Goal: Information Seeking & Learning: Learn about a topic

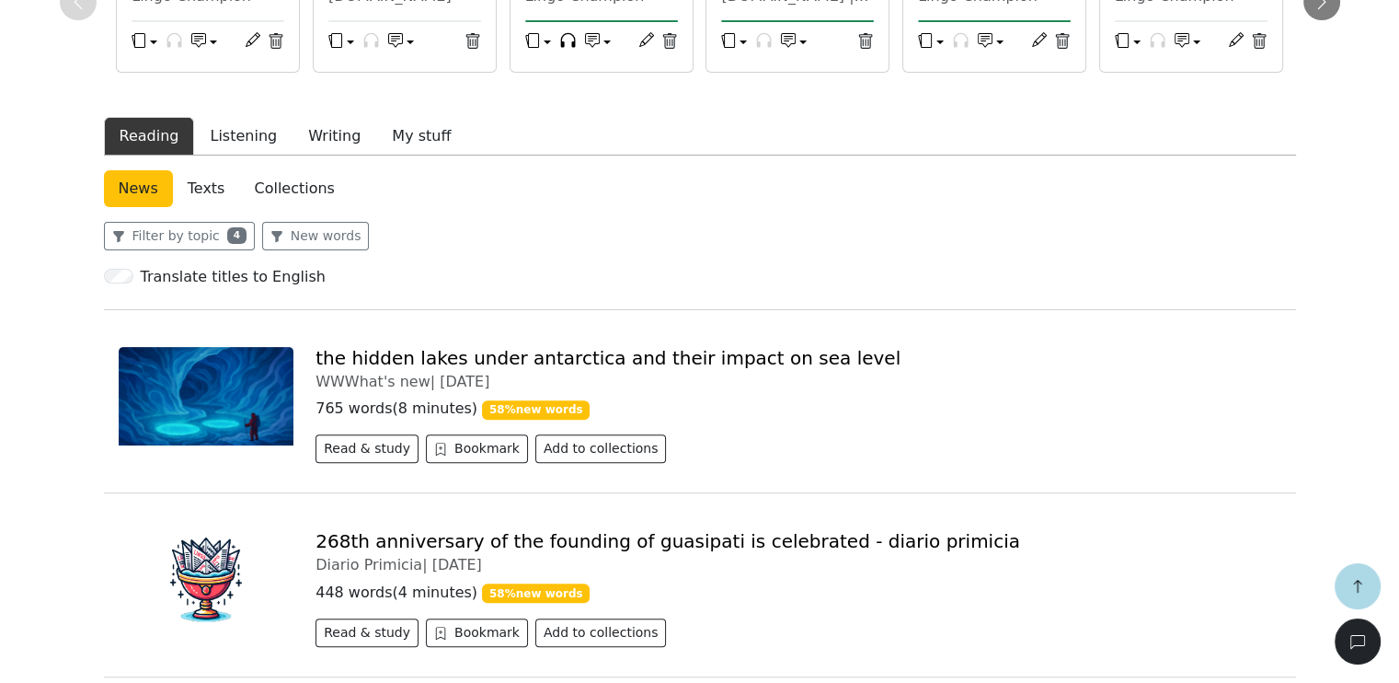
scroll to position [368, 0]
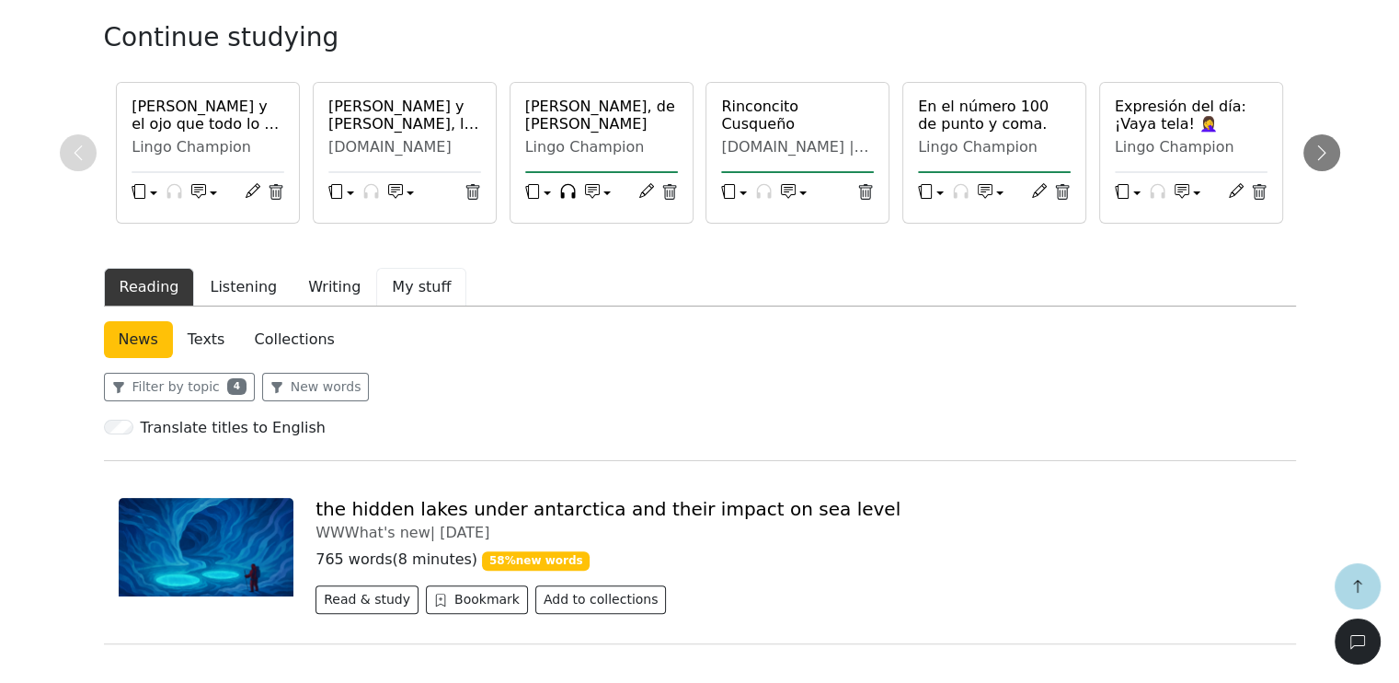
click at [412, 294] on button "My stuff" at bounding box center [421, 287] width 90 height 39
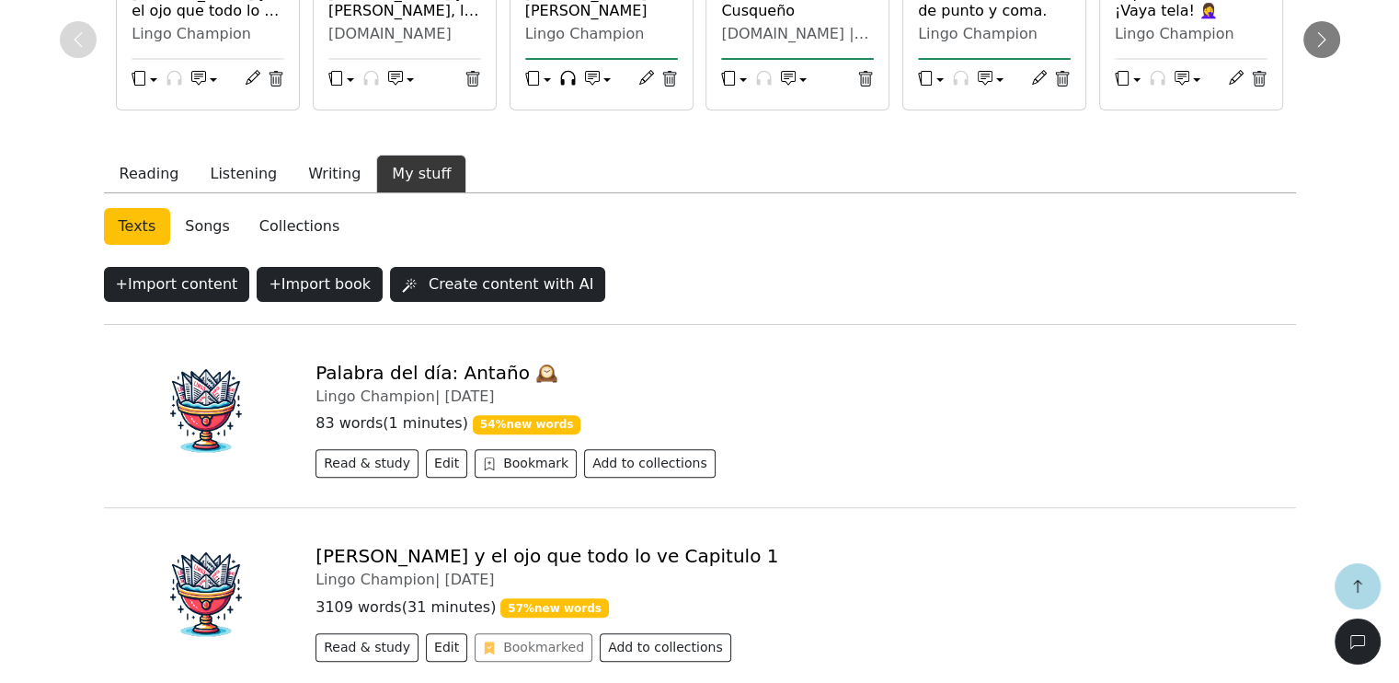
scroll to position [552, 0]
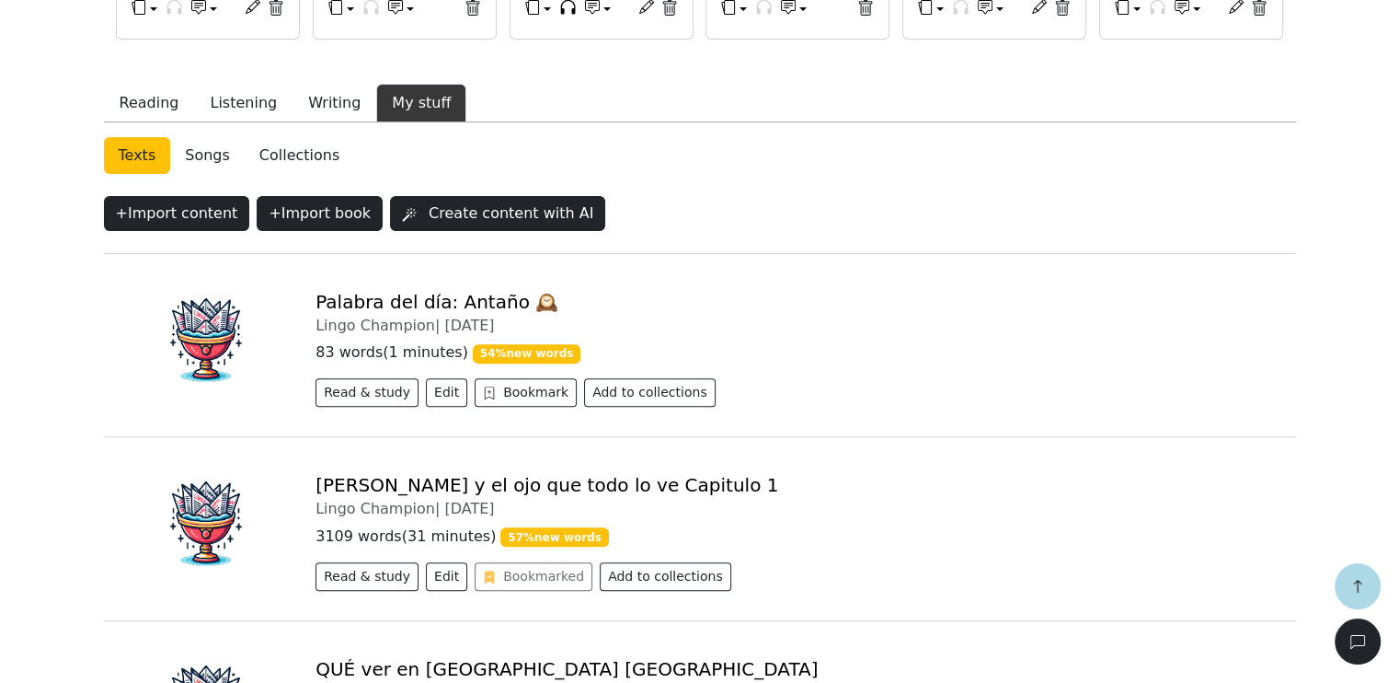
click at [414, 304] on link "Palabra del día: Antaño 🕰️" at bounding box center [437, 302] width 243 height 22
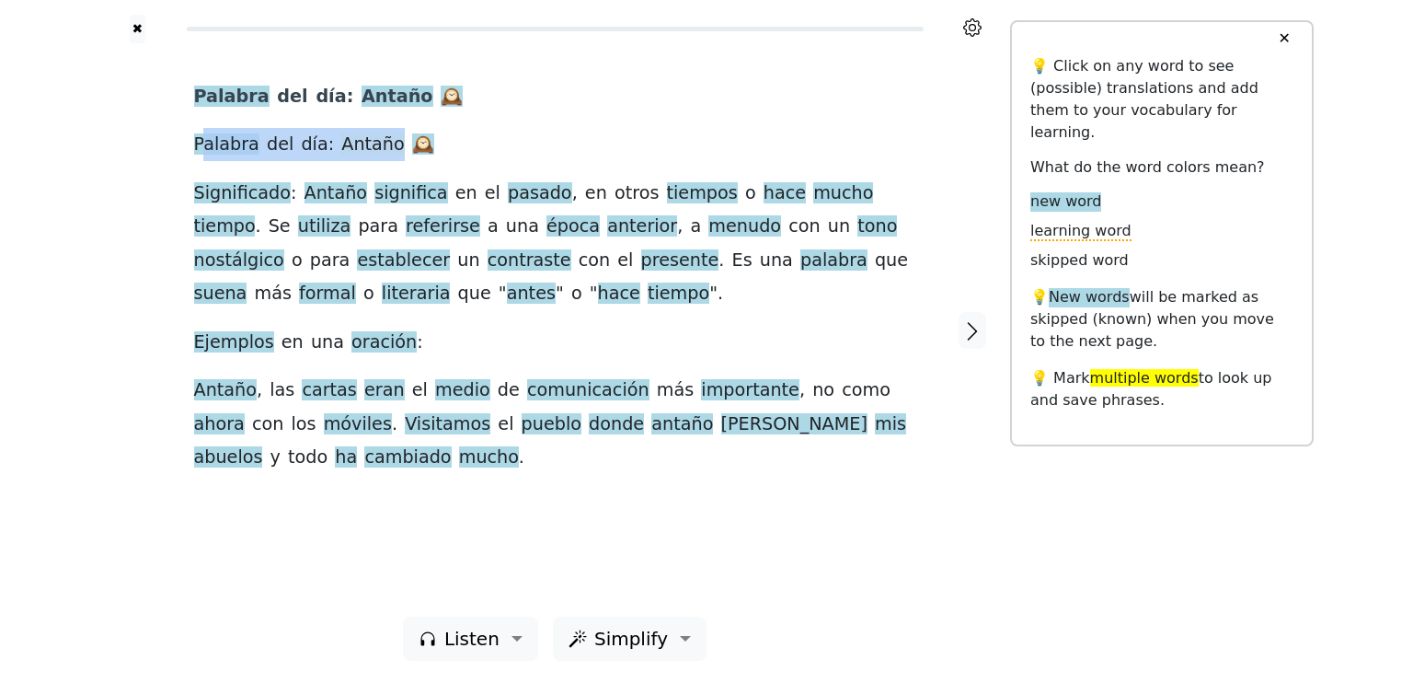
drag, startPoint x: 199, startPoint y: 150, endPoint x: 377, endPoint y: 157, distance: 178.6
click at [377, 157] on div "Palabra del día : Antaño 🕰 ️ Palabra del día : Antaño 🕰 ️ Significado : Antaño …" at bounding box center [555, 277] width 722 height 395
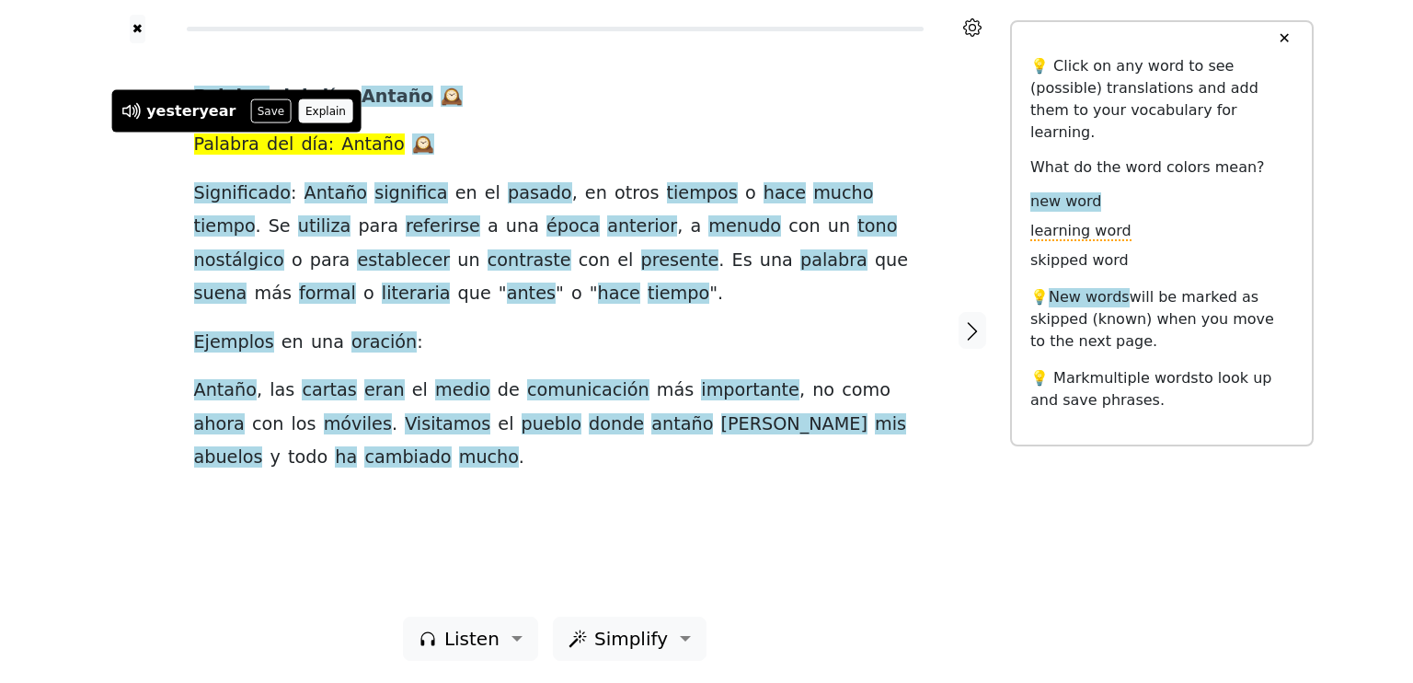
click at [302, 110] on button "Explain" at bounding box center [326, 111] width 54 height 24
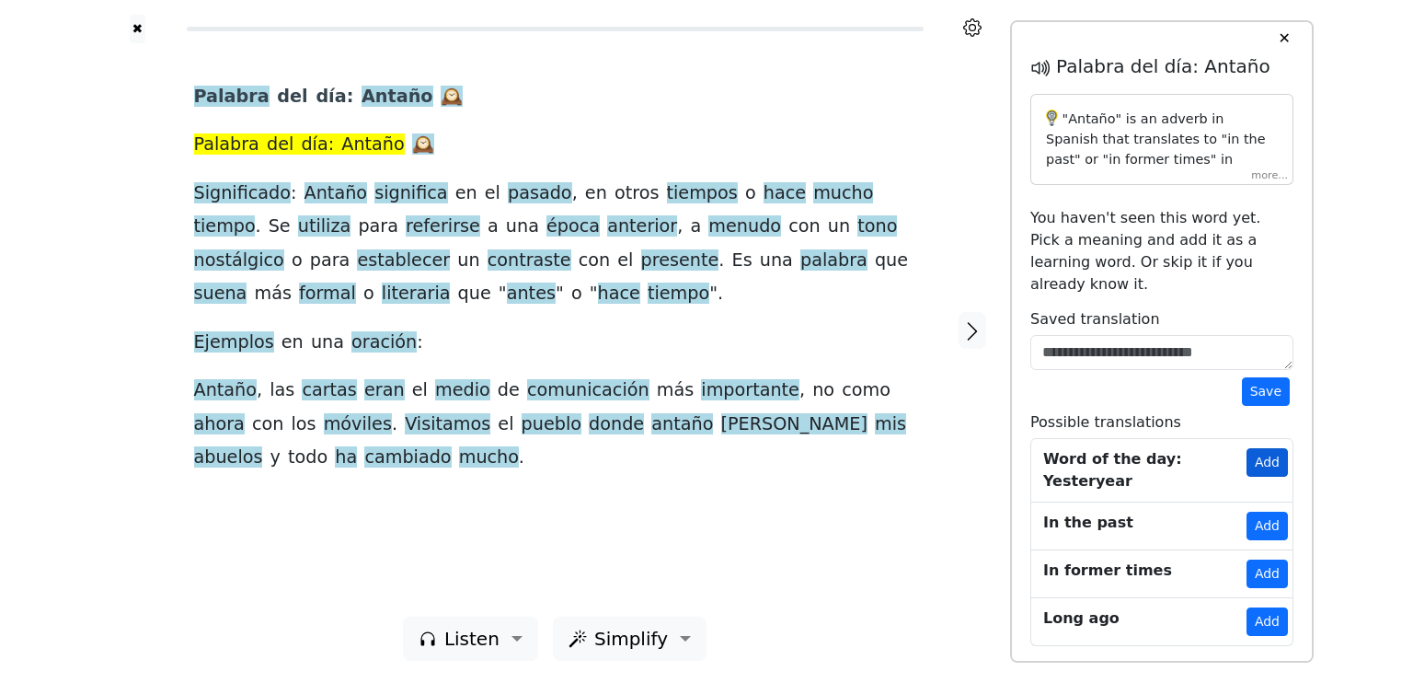
click at [1270, 448] on button "Add" at bounding box center [1267, 462] width 41 height 29
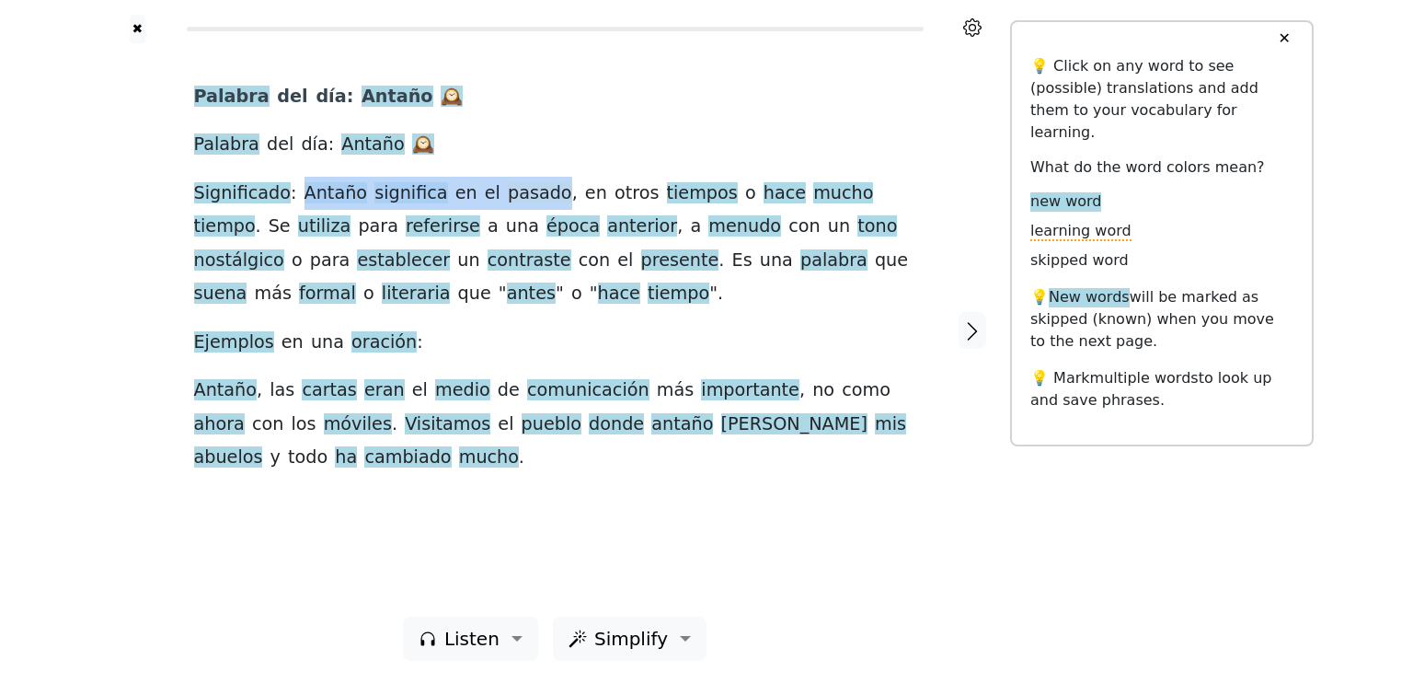
drag, startPoint x: 294, startPoint y: 190, endPoint x: 525, endPoint y: 194, distance: 231.0
click at [525, 194] on div "Palabra del día : Antaño 🕰 ️ Palabra del día : Antaño 🕰 ️ Significado : Antaño …" at bounding box center [555, 277] width 722 height 395
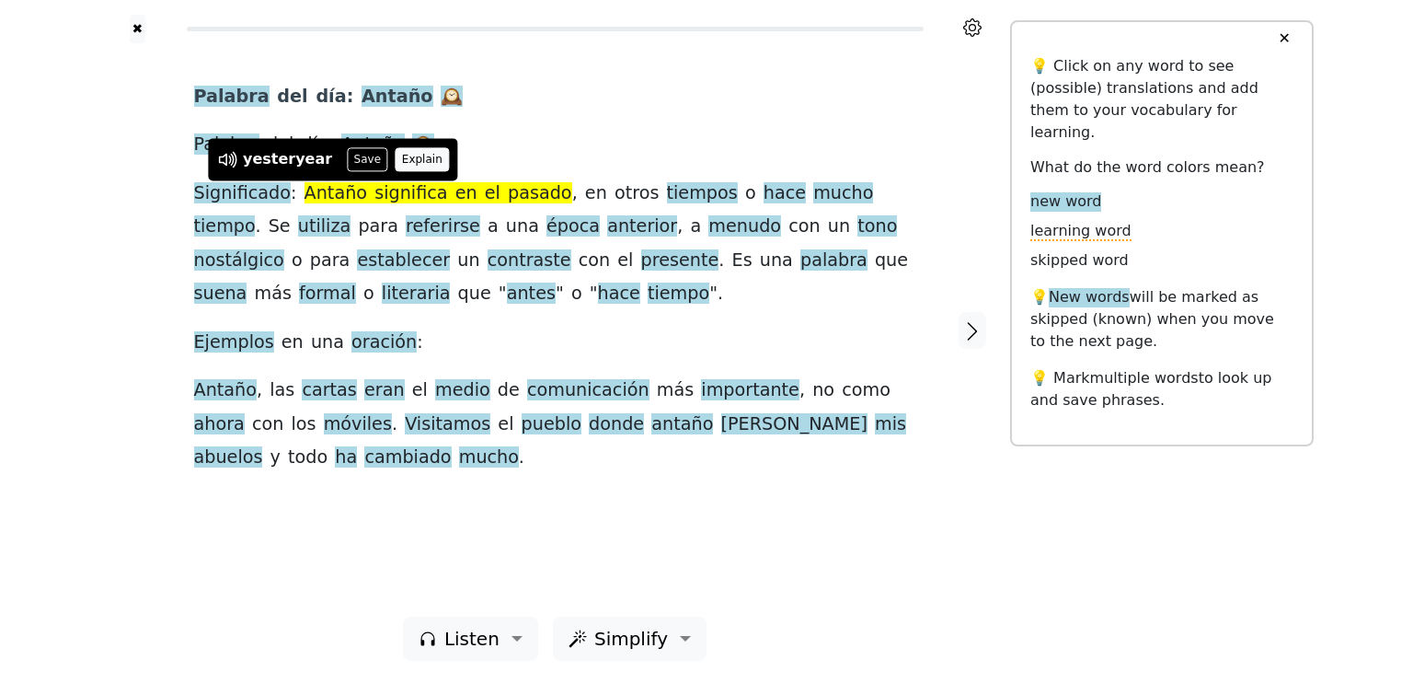
click at [397, 165] on button "Explain" at bounding box center [422, 159] width 54 height 24
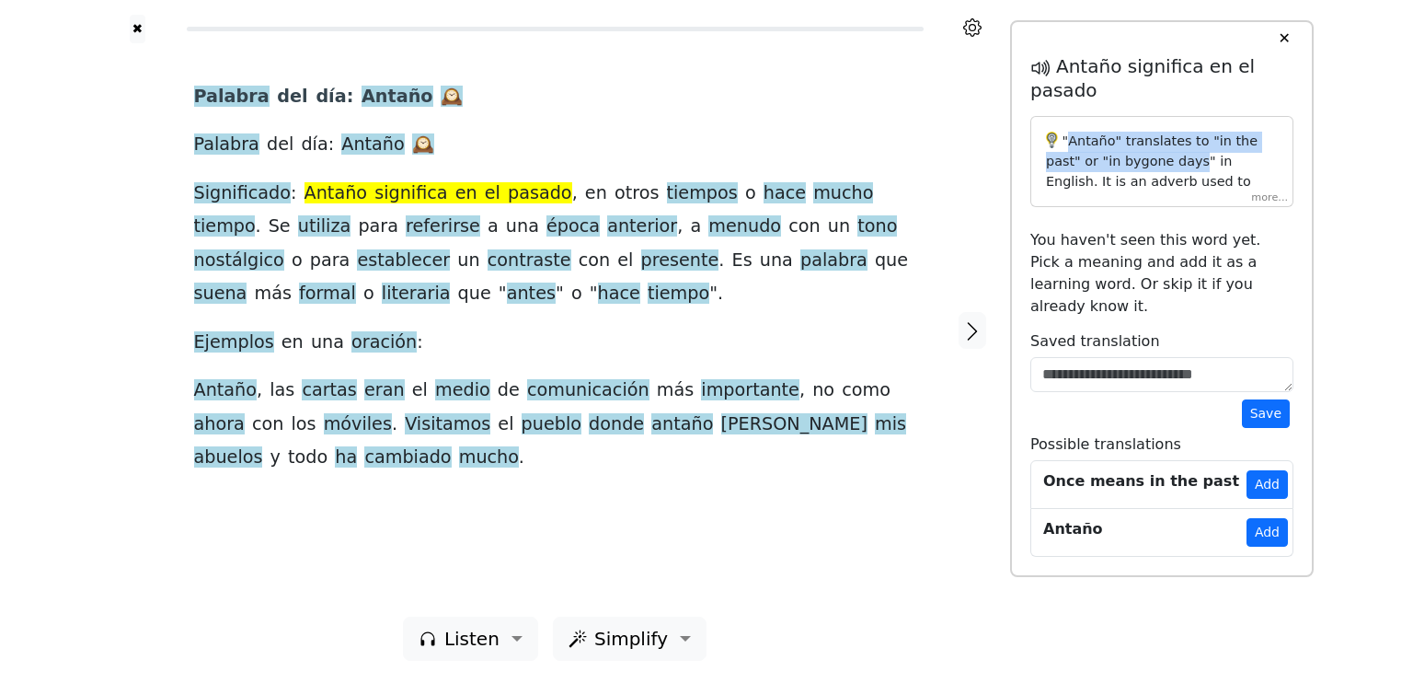
drag, startPoint x: 1067, startPoint y: 144, endPoint x: 1154, endPoint y: 167, distance: 89.3
click at [1154, 167] on p ""Antaño" translates to "in the past" or "in bygone days" in English. It is an a…" at bounding box center [1162, 351] width 232 height 438
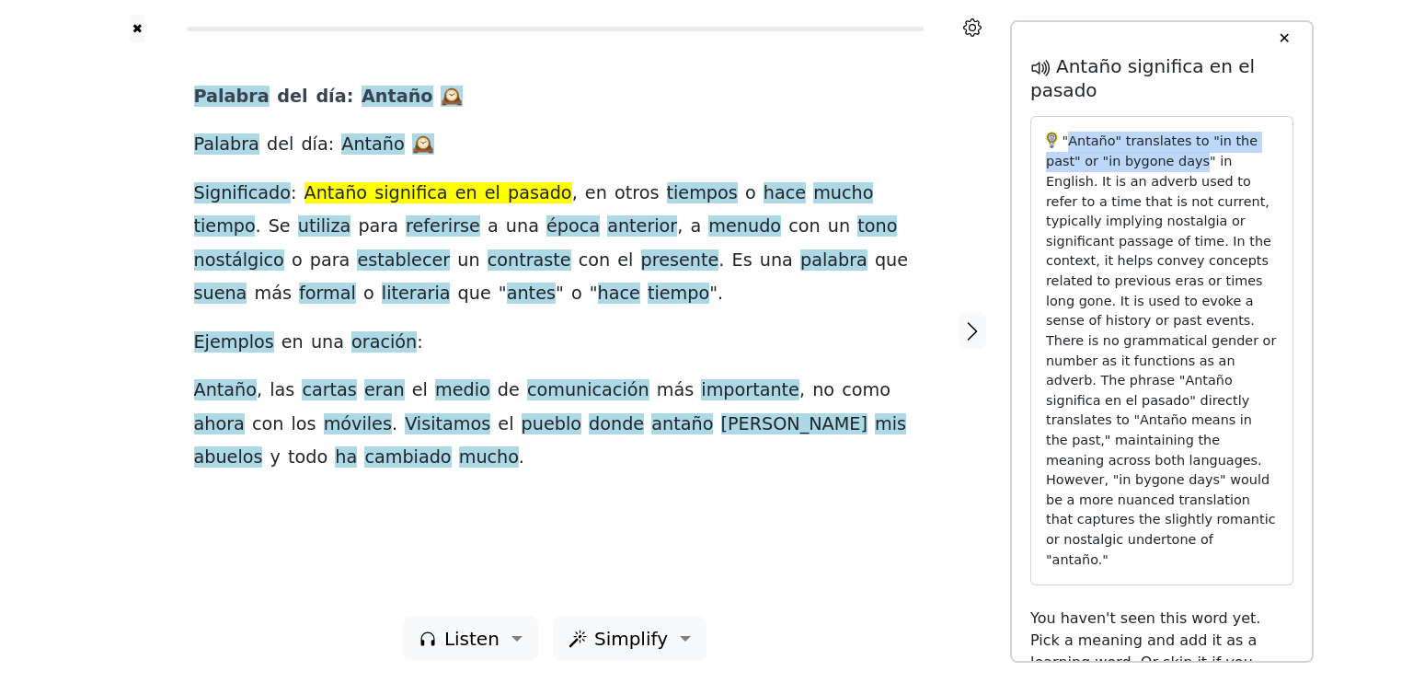
copy p "Antaño" translates to "in the past" or "in bygone days"
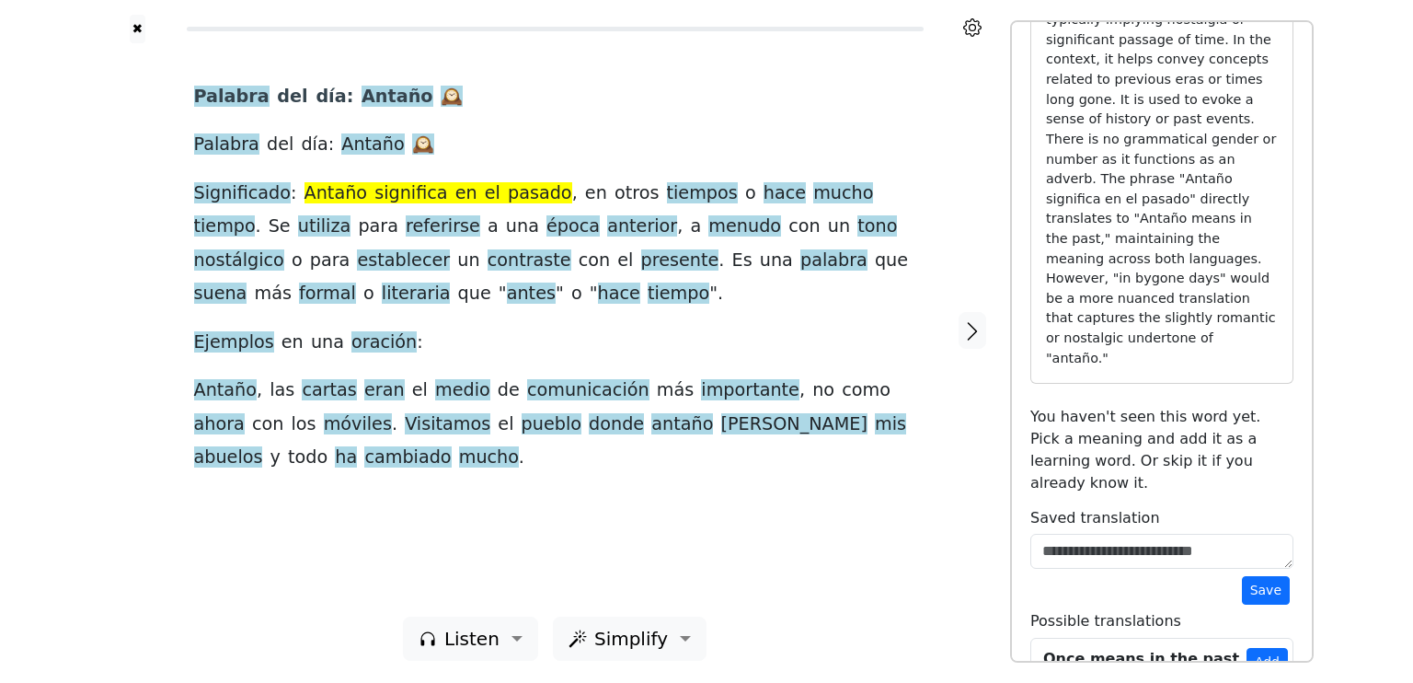
scroll to position [210, 0]
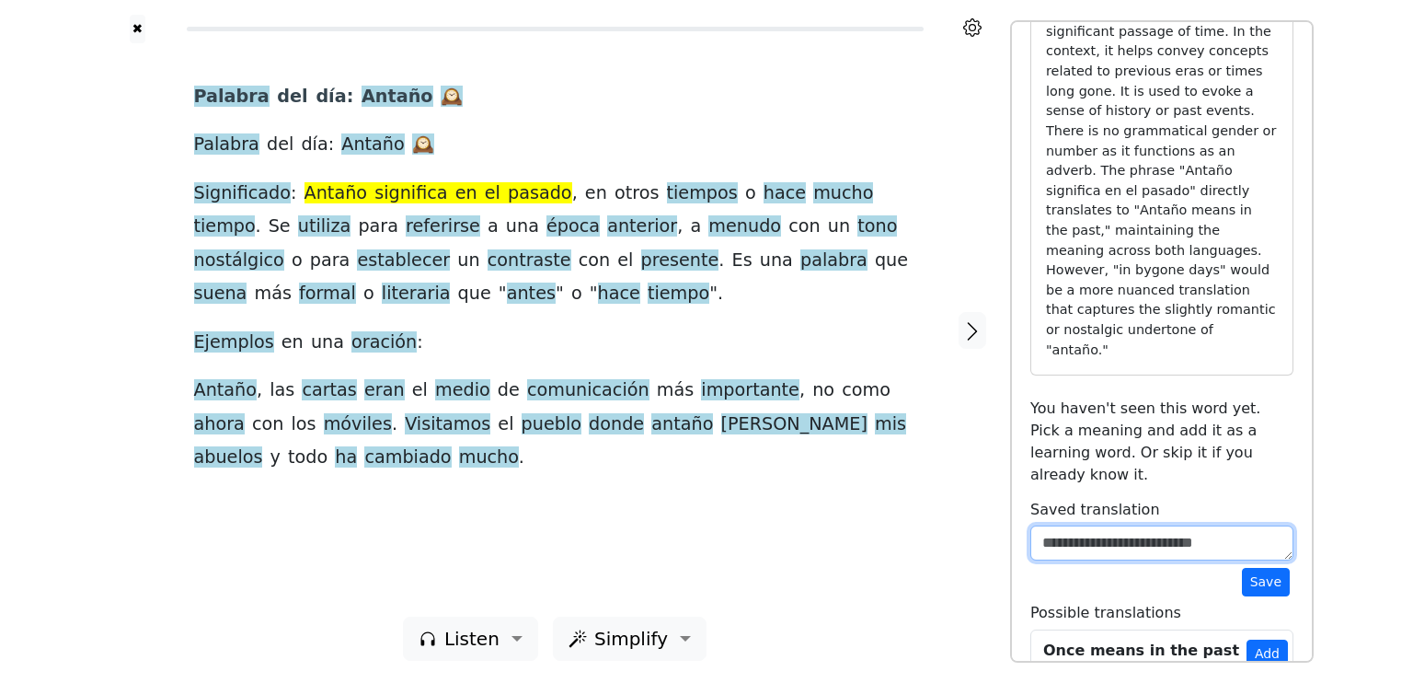
click at [1116, 525] on textarea at bounding box center [1162, 542] width 263 height 35
paste textarea "**********"
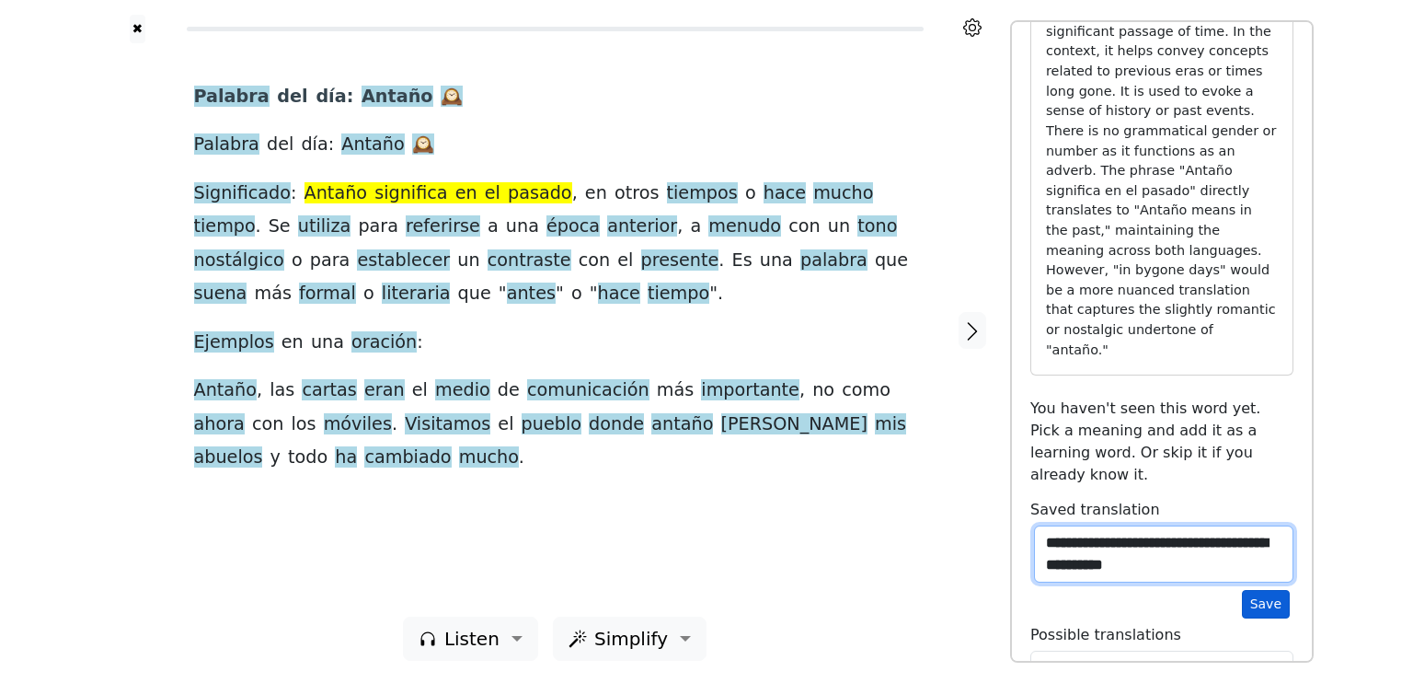
type textarea "**********"
click at [1270, 590] on button "Save" at bounding box center [1266, 604] width 48 height 29
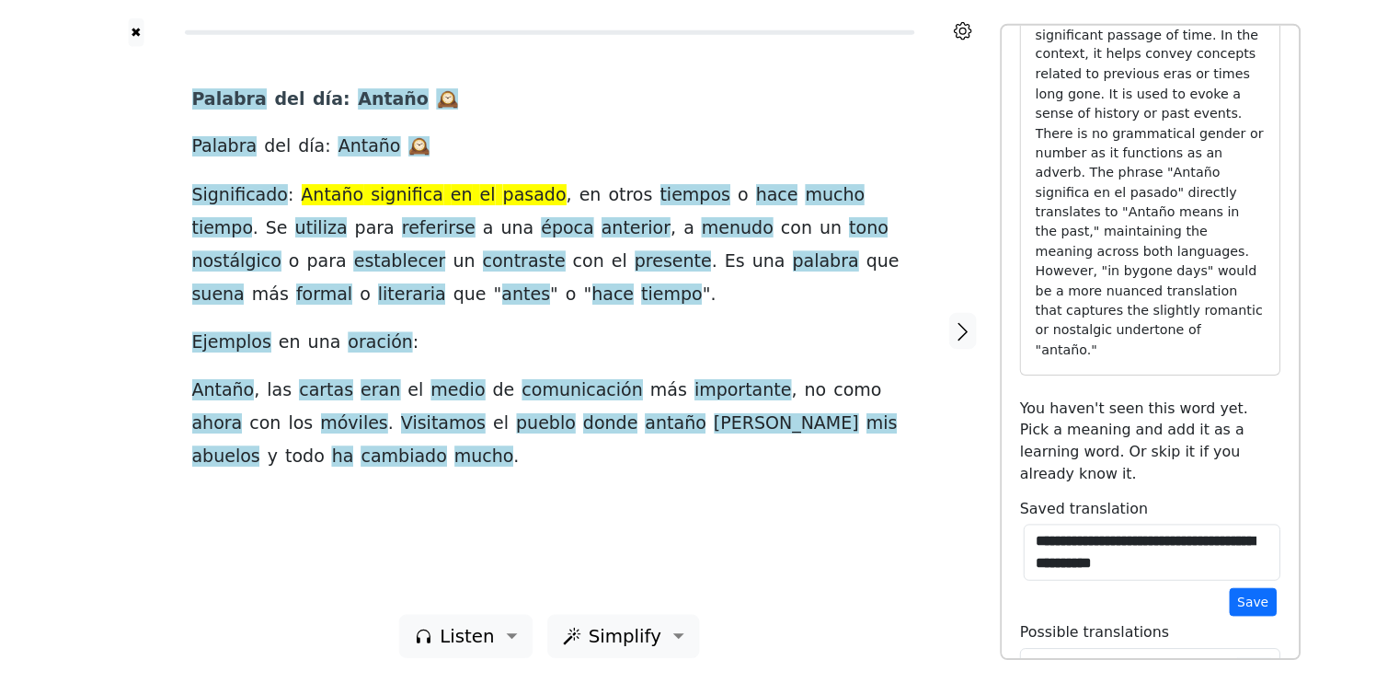
scroll to position [0, 0]
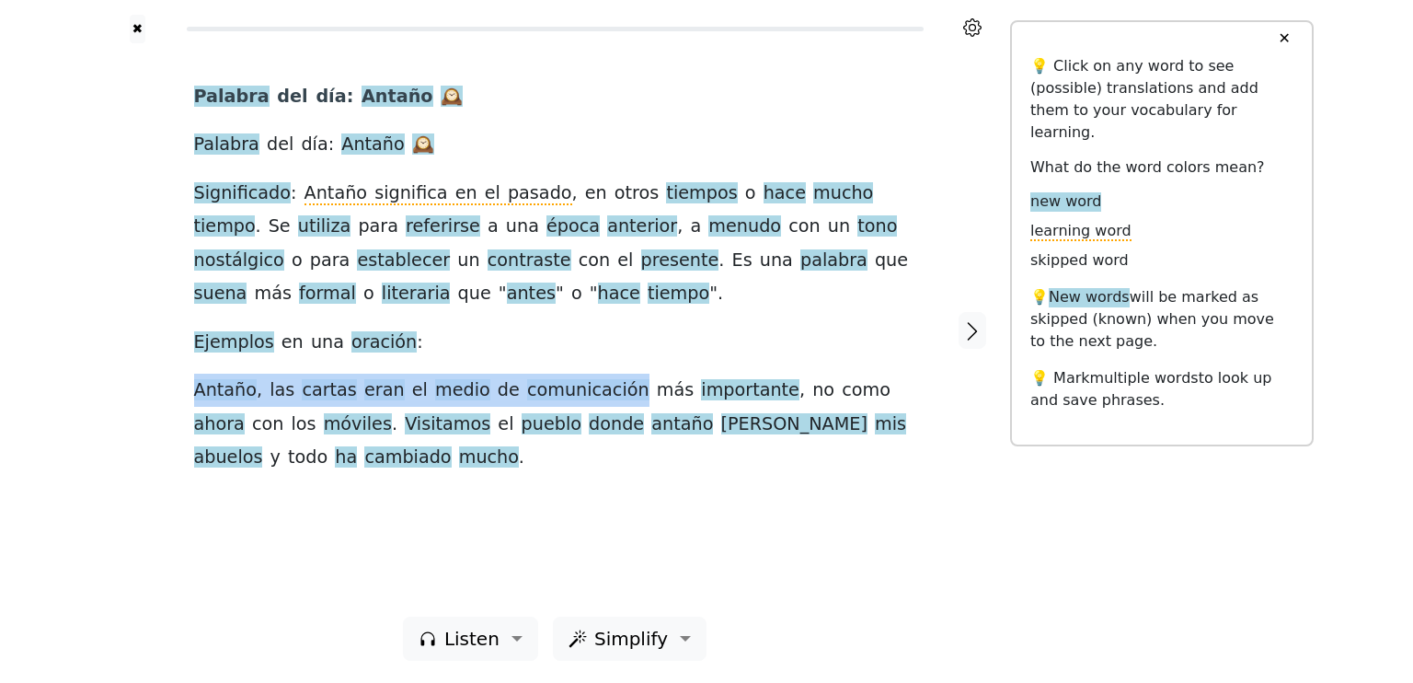
drag, startPoint x: 197, startPoint y: 396, endPoint x: 593, endPoint y: 399, distance: 395.7
click at [593, 399] on div "Palabra del día : Antaño 🕰 ️ Palabra del día : Antaño 🕰 ️ Significado : Antaño …" at bounding box center [555, 277] width 722 height 395
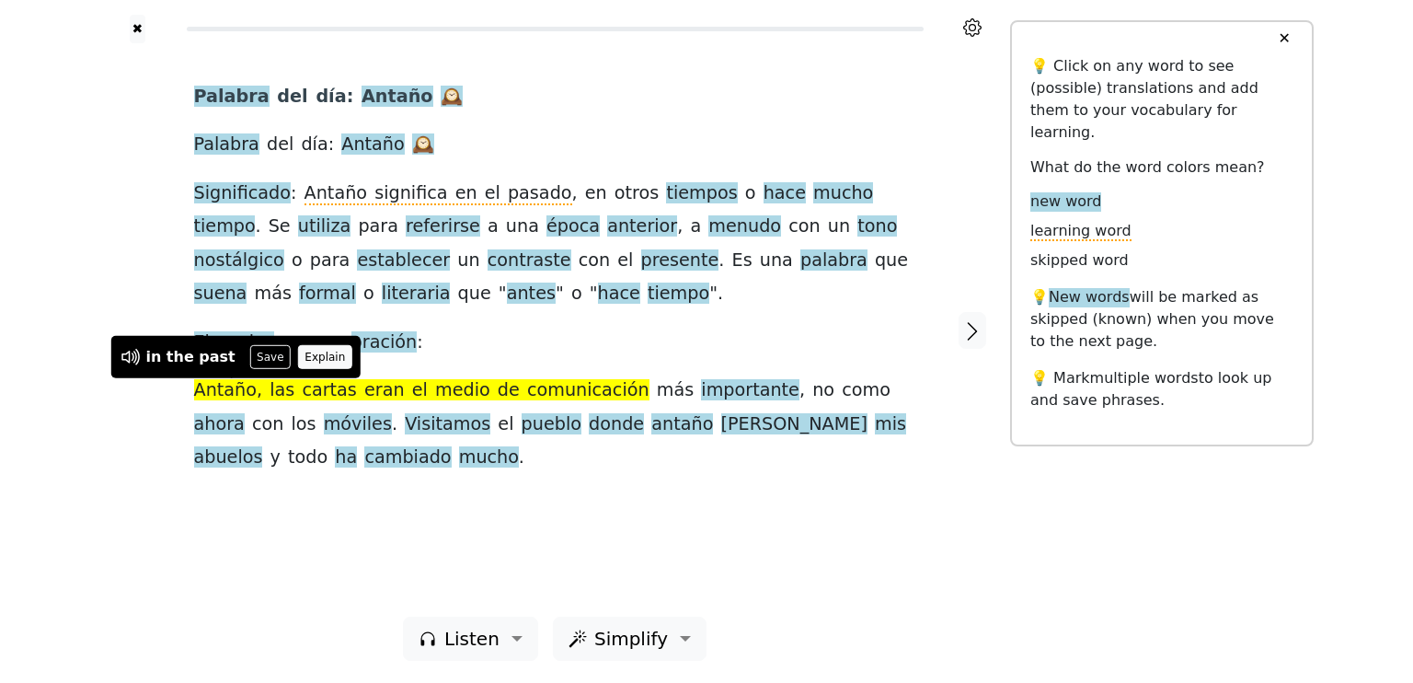
click at [305, 360] on button "Explain" at bounding box center [325, 357] width 54 height 24
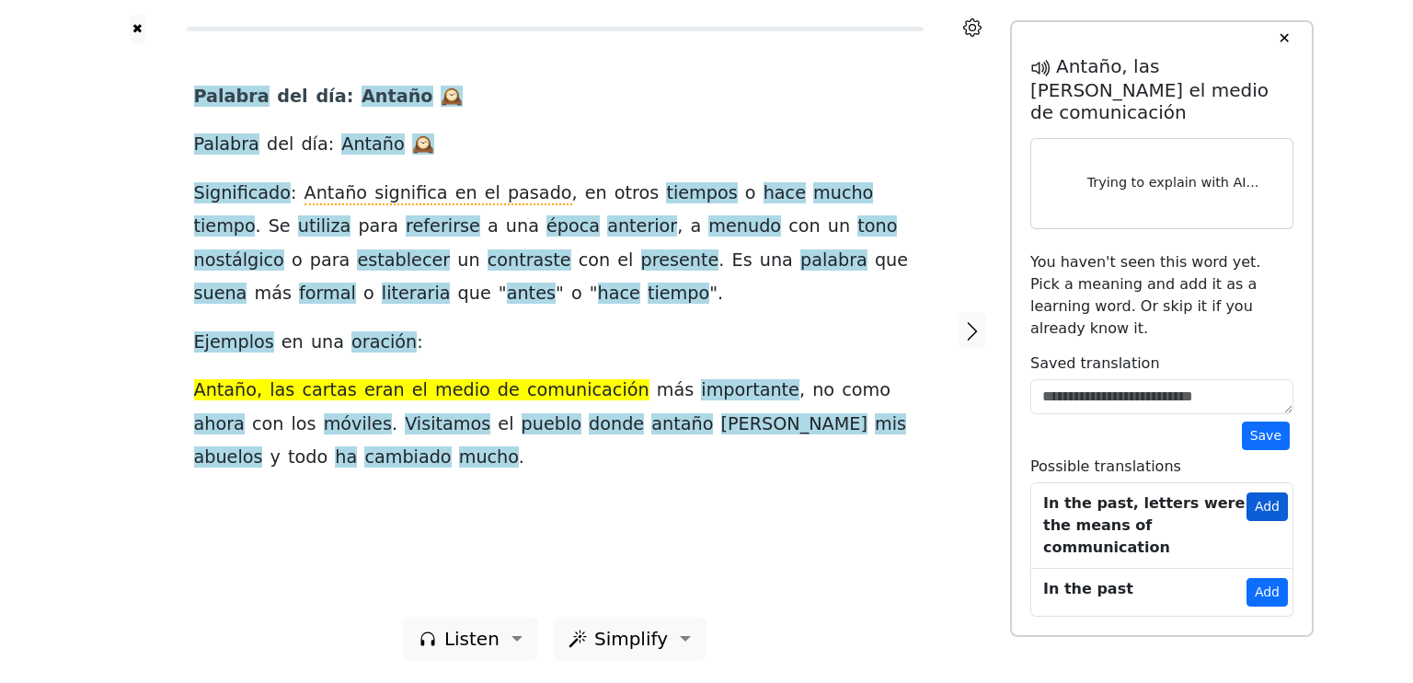
click at [1262, 492] on button "Add" at bounding box center [1267, 506] width 41 height 29
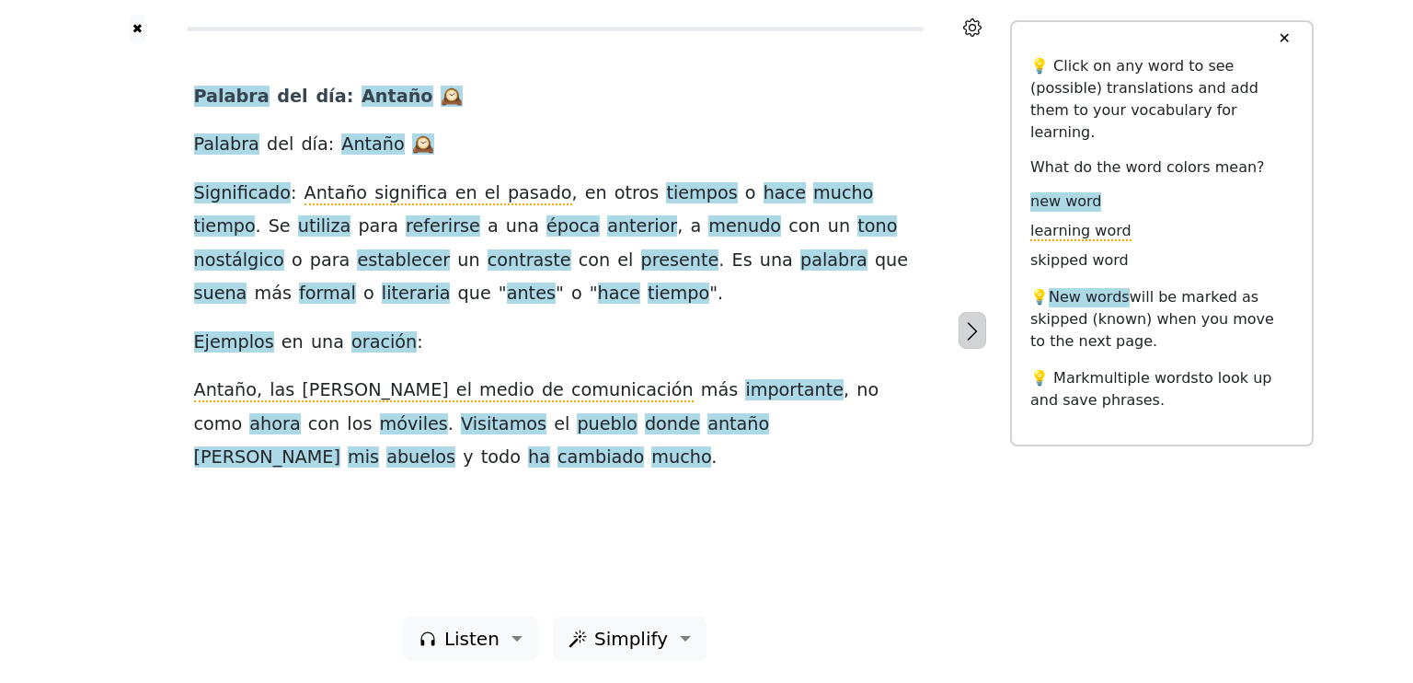
click at [974, 320] on button "button" at bounding box center [973, 330] width 28 height 37
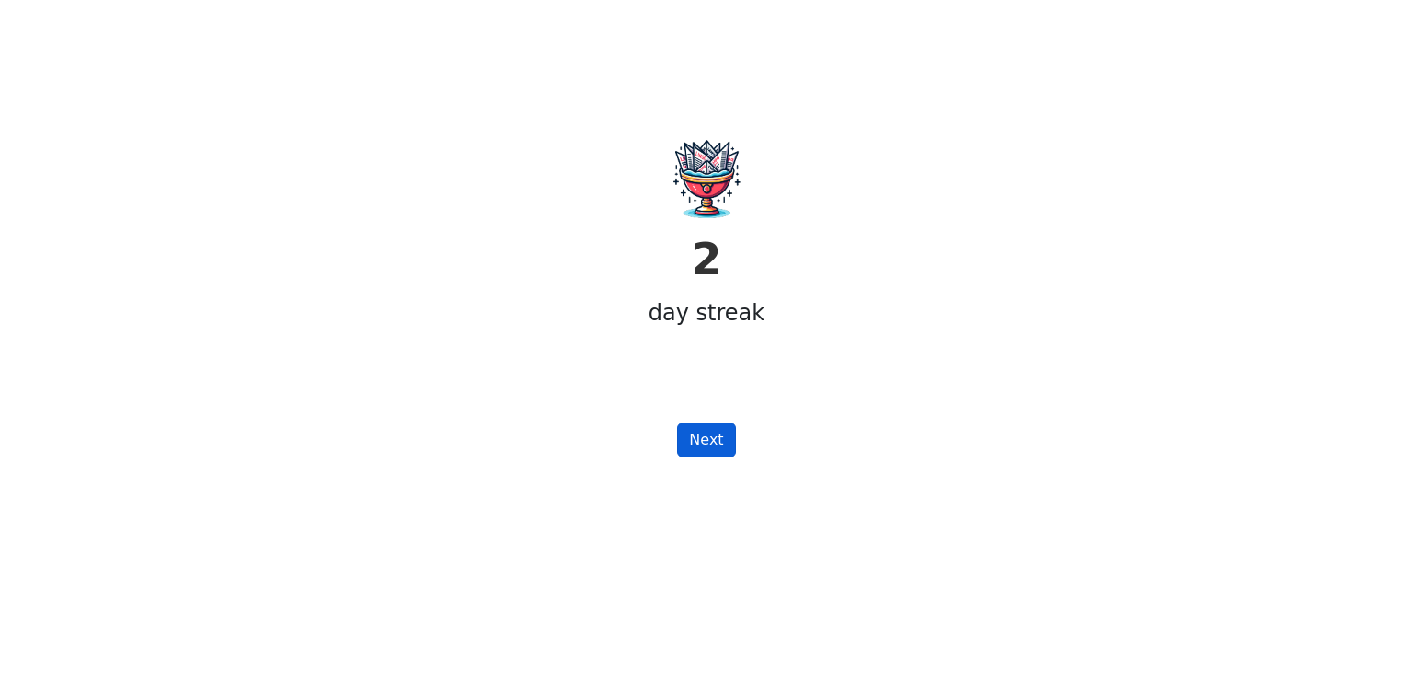
click at [702, 437] on button "Next" at bounding box center [706, 439] width 58 height 35
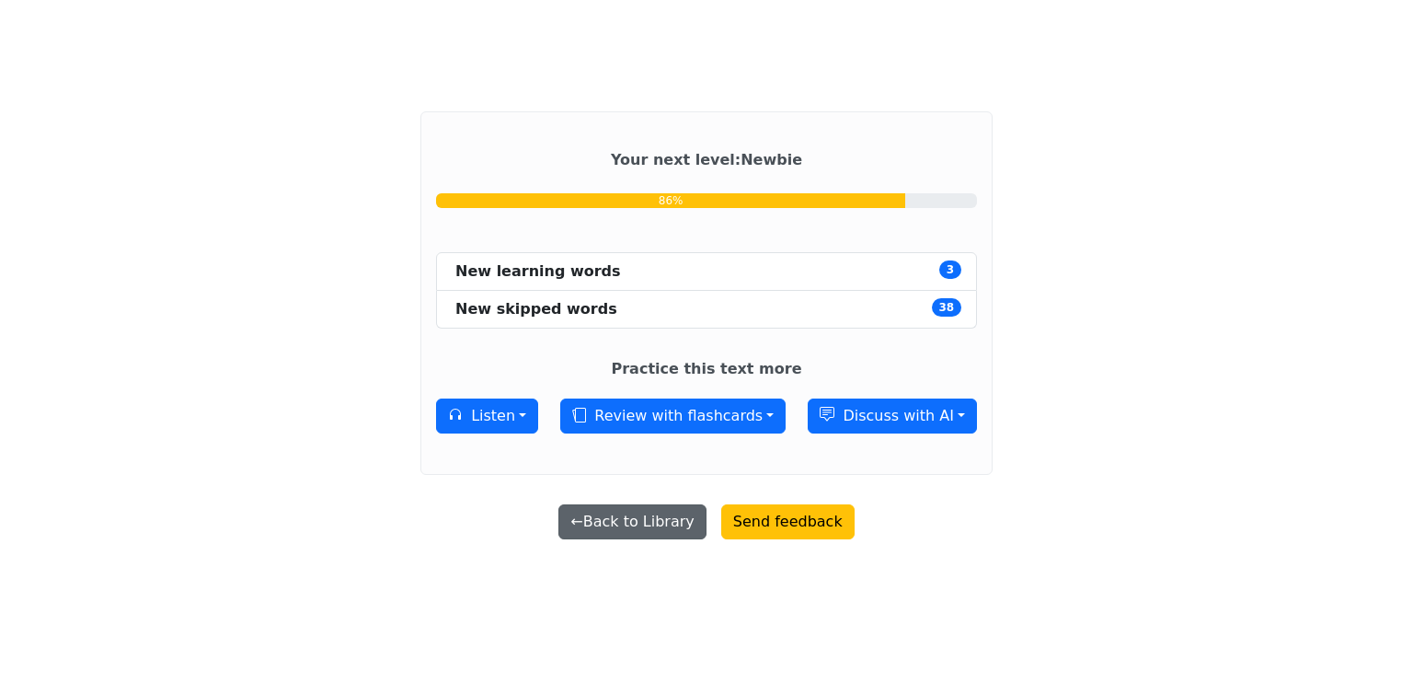
click at [637, 522] on button "← Back to Library" at bounding box center [631, 521] width 147 height 35
